Goal: Navigation & Orientation: Understand site structure

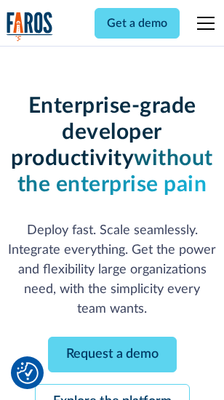
scroll to position [154, 0]
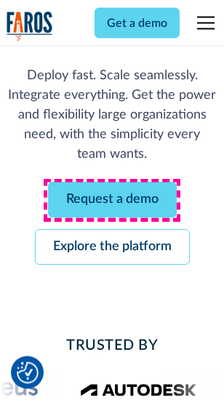
click at [112, 201] on link "Request a demo" at bounding box center [112, 201] width 129 height 36
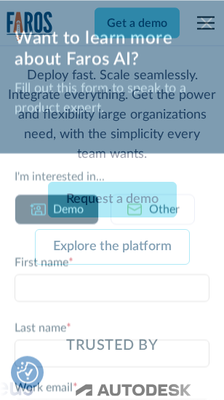
scroll to position [0, 0]
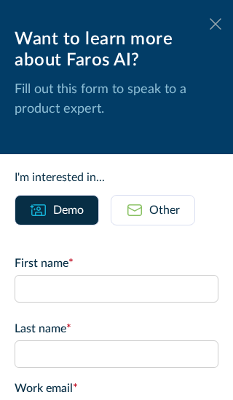
click at [210, 24] on icon at bounding box center [216, 23] width 12 height 11
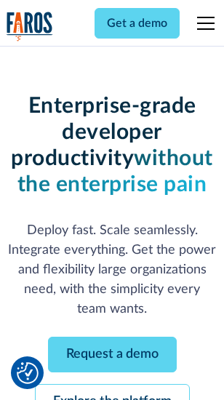
scroll to position [202, 0]
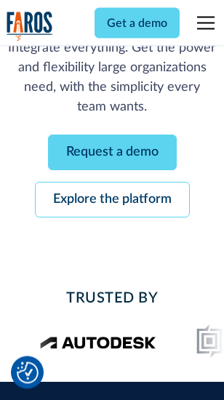
click at [112, 201] on link "Explore the platform" at bounding box center [112, 201] width 155 height 36
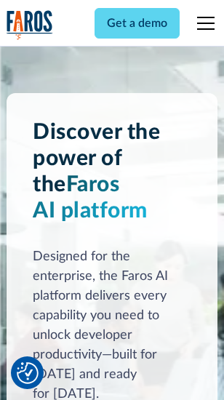
scroll to position [11084, 0]
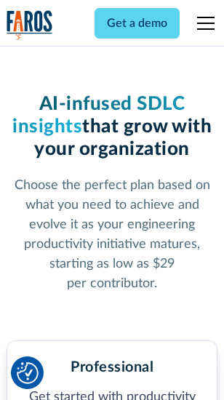
scroll to position [2306, 0]
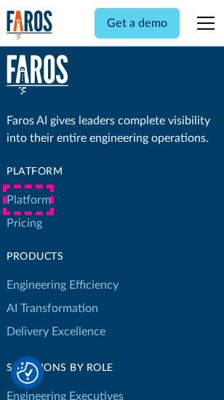
click at [28, 200] on link "Platform" at bounding box center [29, 199] width 44 height 23
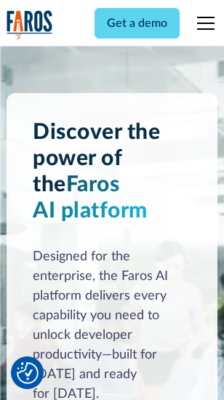
scroll to position [11551, 0]
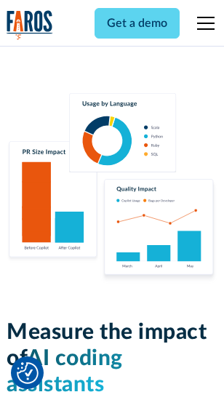
scroll to position [9084, 0]
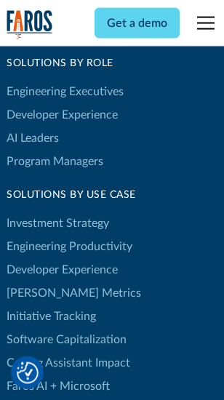
click at [44, 282] on link "[PERSON_NAME] Metrics" at bounding box center [74, 293] width 135 height 23
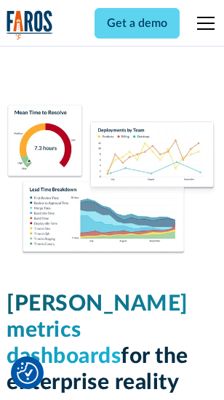
scroll to position [6442, 0]
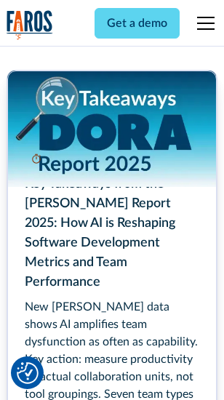
scroll to position [6663, 0]
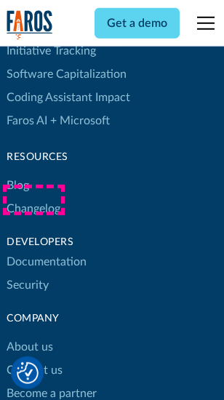
click at [33, 200] on link "Changelog" at bounding box center [34, 208] width 54 height 23
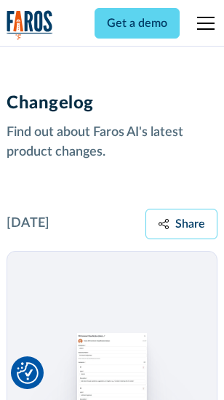
scroll to position [17843, 0]
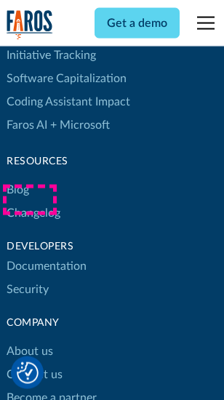
click at [29, 340] on link "About us" at bounding box center [30, 351] width 47 height 23
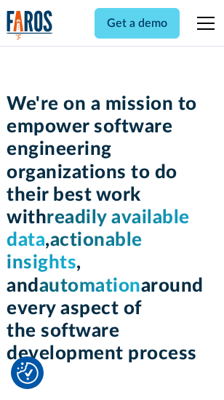
scroll to position [5032, 0]
